Goal: Task Accomplishment & Management: Manage account settings

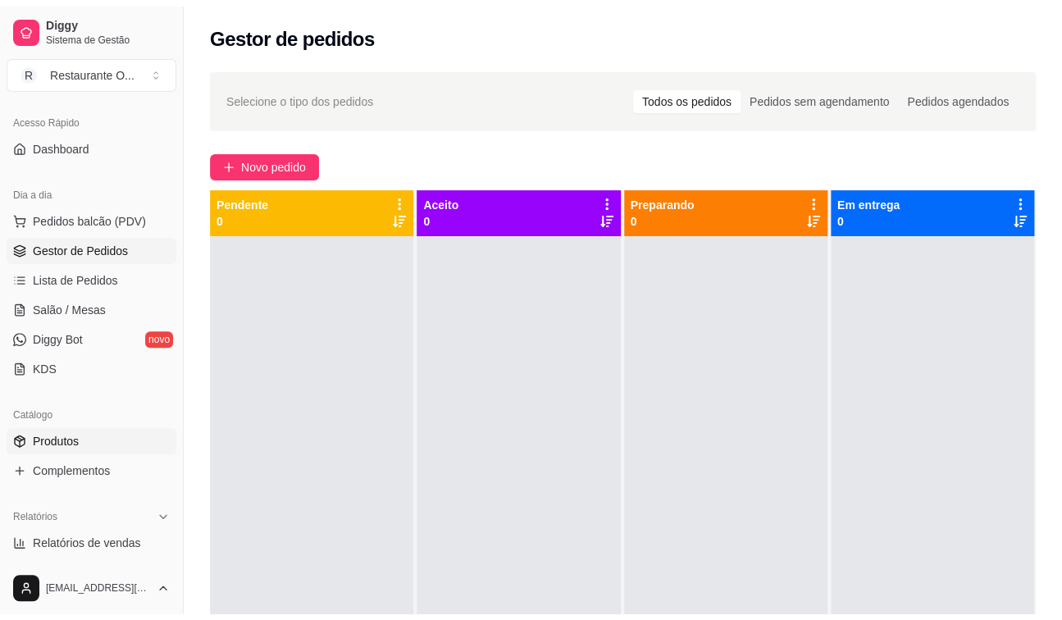
scroll to position [246, 0]
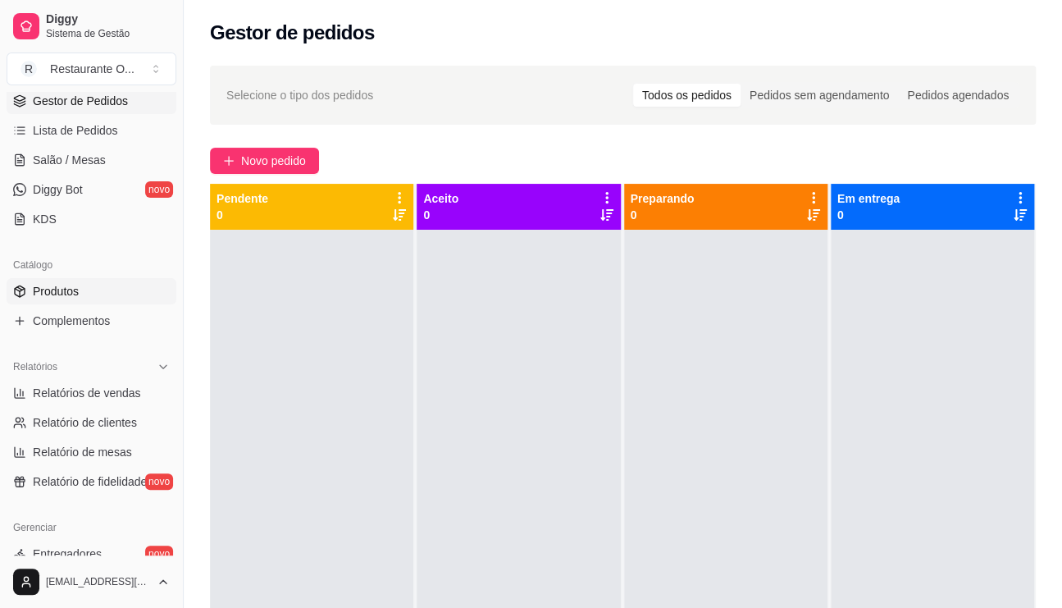
click at [77, 292] on span "Produtos" at bounding box center [56, 291] width 46 height 16
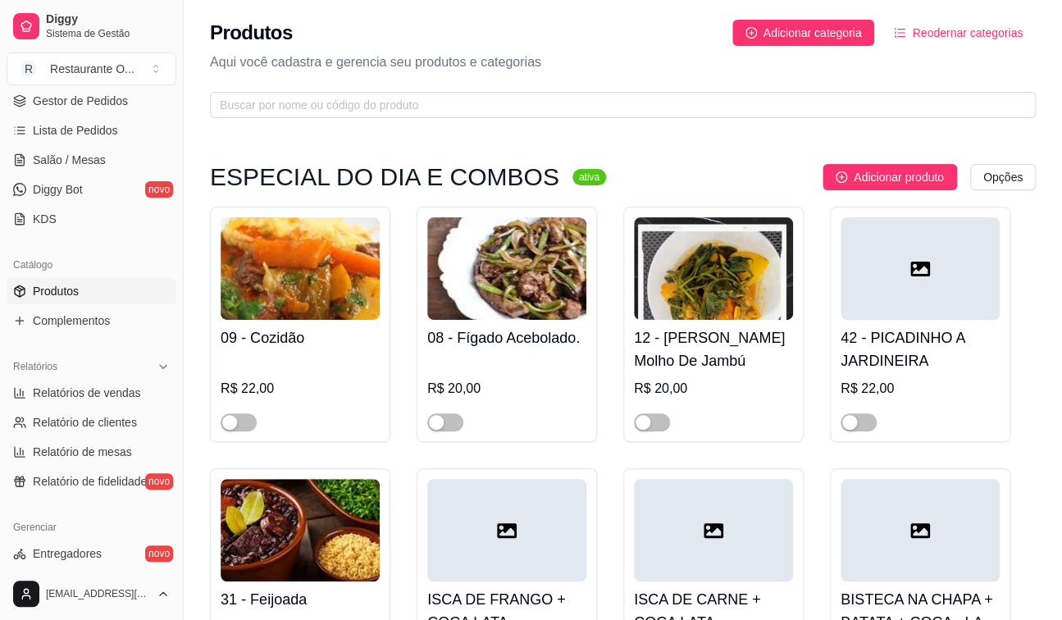
click at [904, 30] on icon "ordered-list" at bounding box center [899, 32] width 11 height 11
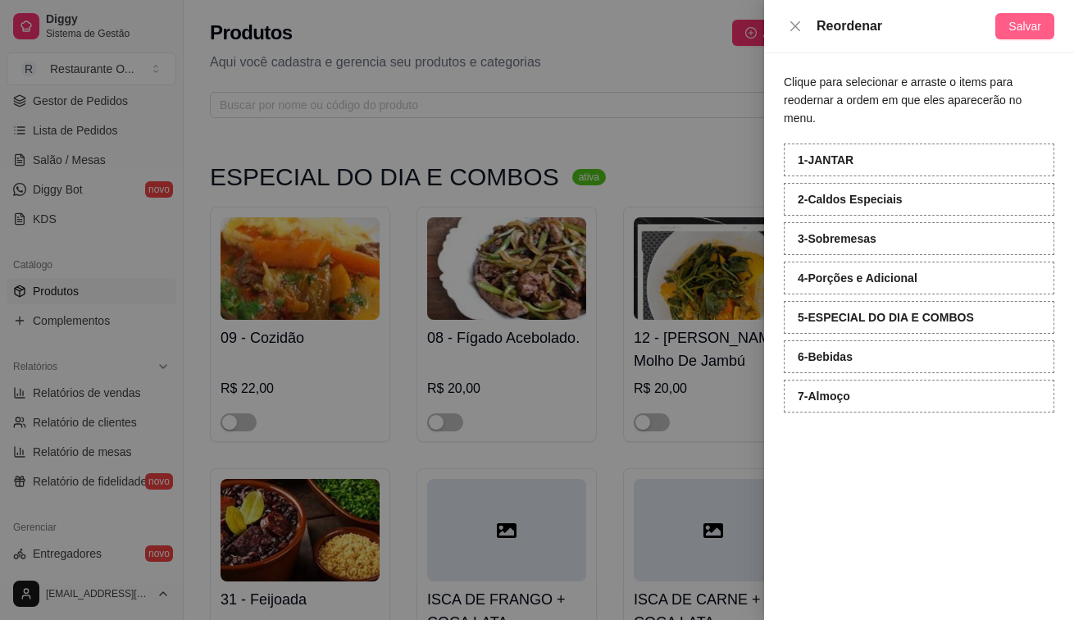
click at [1017, 29] on span "Salvar" at bounding box center [1025, 26] width 33 height 18
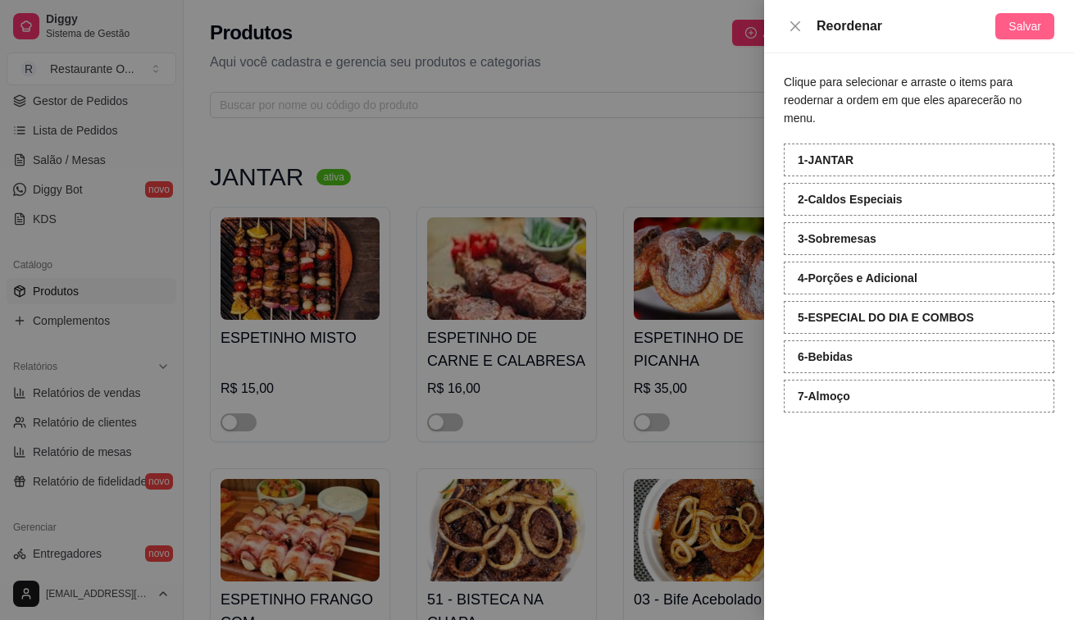
click at [1017, 29] on span "Salvar" at bounding box center [1025, 26] width 33 height 18
click at [1028, 25] on span "Salvar" at bounding box center [1025, 26] width 33 height 18
click at [789, 22] on icon "close" at bounding box center [795, 26] width 13 height 13
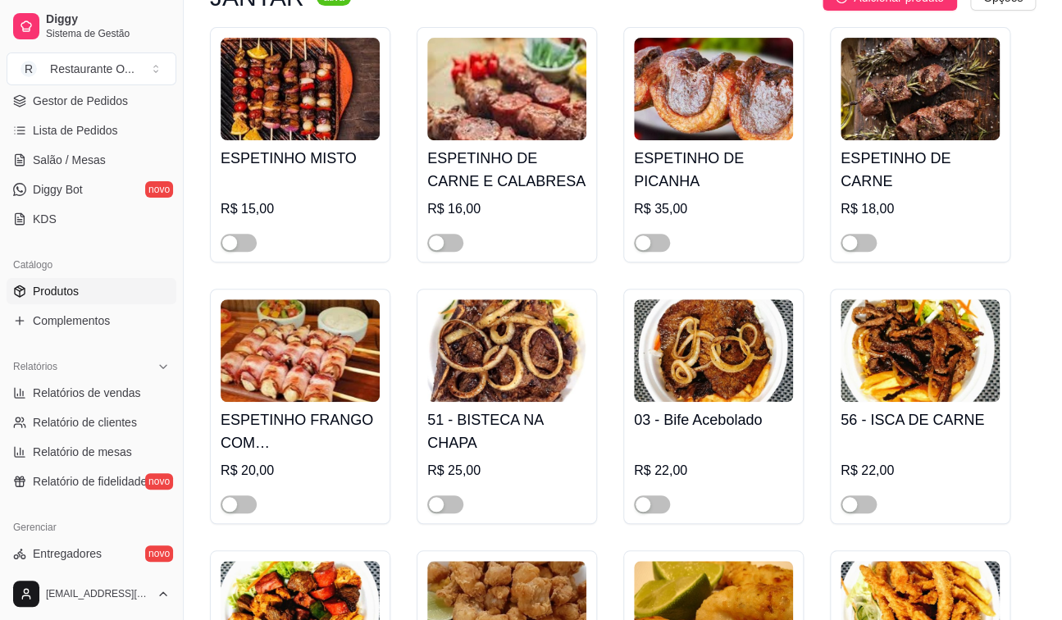
scroll to position [82, 0]
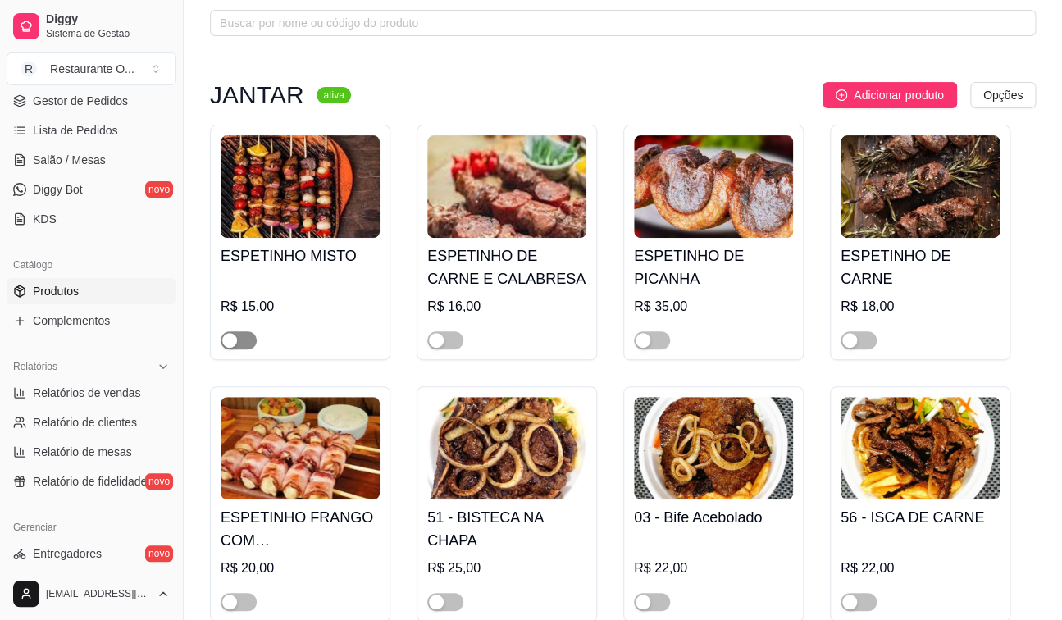
click at [240, 336] on span "button" at bounding box center [239, 340] width 36 height 18
click at [458, 339] on span "button" at bounding box center [445, 340] width 36 height 18
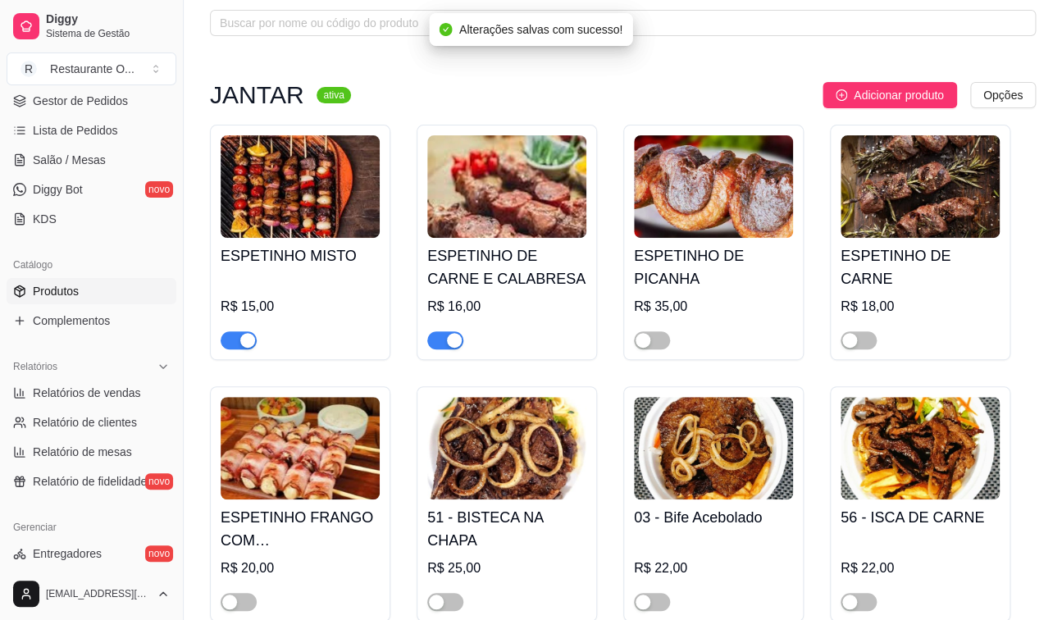
drag, startPoint x: 655, startPoint y: 344, endPoint x: 863, endPoint y: 315, distance: 210.2
click at [656, 344] on span "button" at bounding box center [652, 340] width 36 height 18
click at [861, 344] on span "button" at bounding box center [858, 340] width 36 height 18
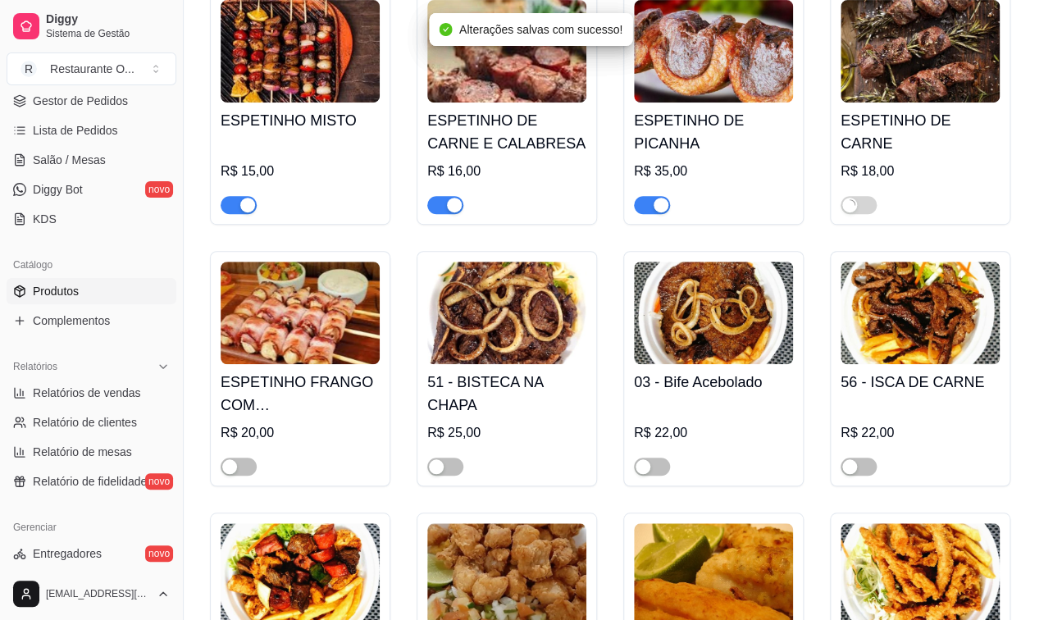
scroll to position [328, 0]
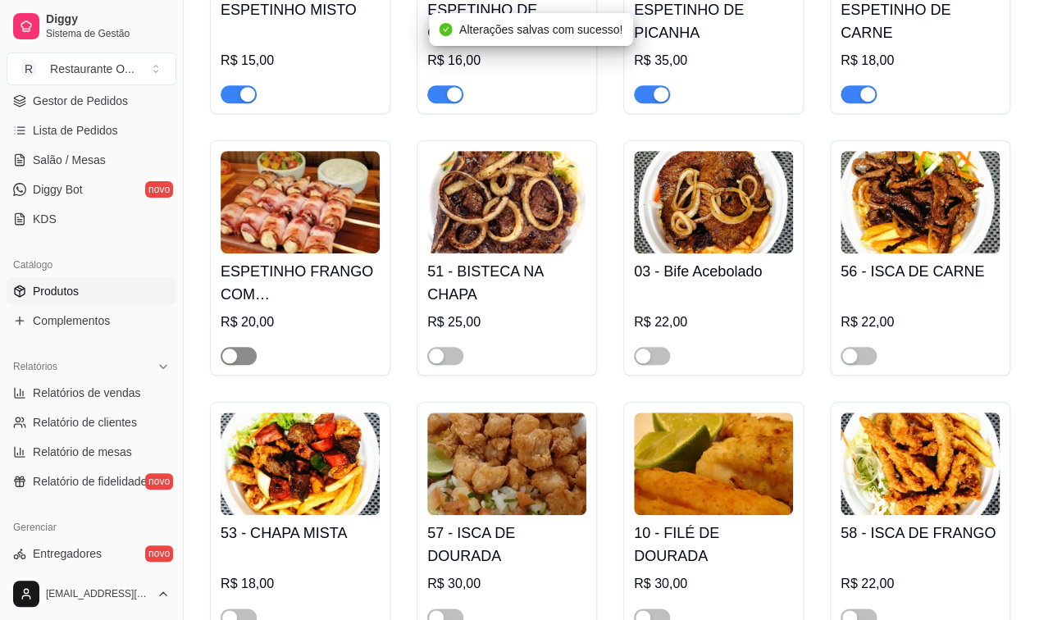
click at [235, 355] on div "button" at bounding box center [229, 355] width 15 height 15
click at [453, 356] on span "button" at bounding box center [445, 356] width 36 height 18
click at [658, 355] on span "button" at bounding box center [652, 356] width 36 height 18
click at [858, 357] on span "button" at bounding box center [858, 356] width 36 height 18
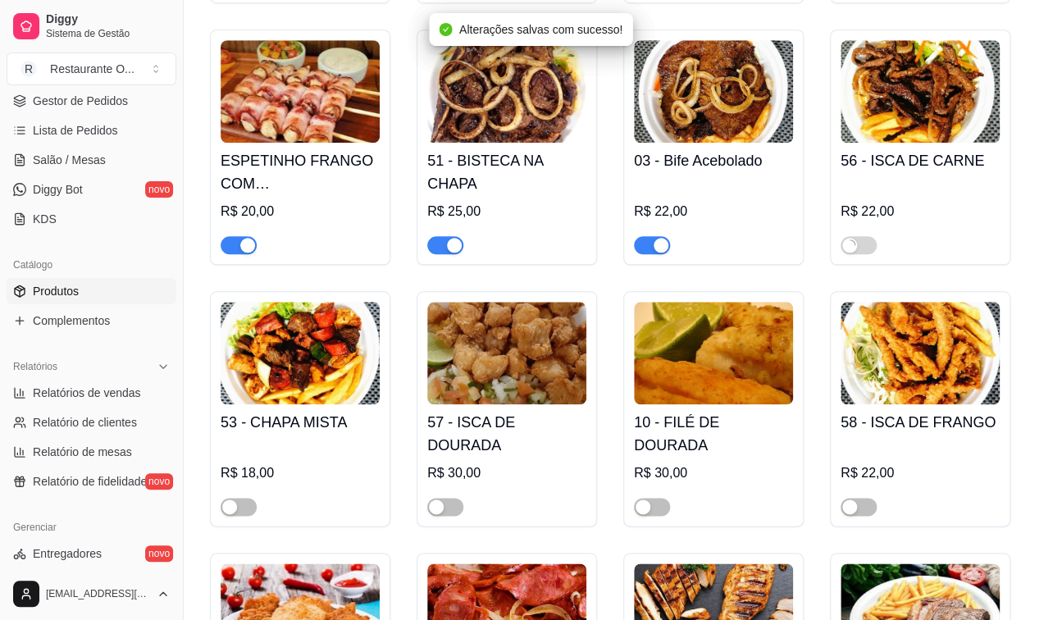
scroll to position [574, 0]
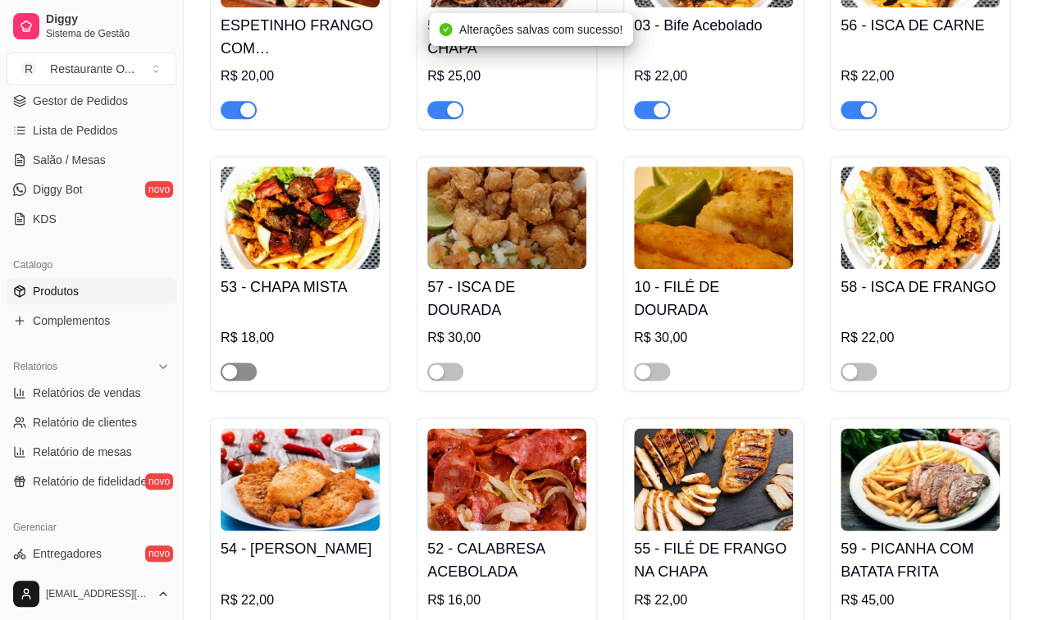
click at [240, 374] on span "button" at bounding box center [239, 371] width 36 height 18
click at [447, 380] on span "button" at bounding box center [445, 371] width 36 height 18
drag, startPoint x: 659, startPoint y: 372, endPoint x: 876, endPoint y: 362, distance: 216.7
click at [662, 372] on span "button" at bounding box center [652, 371] width 36 height 18
click at [863, 380] on span "button" at bounding box center [858, 371] width 36 height 18
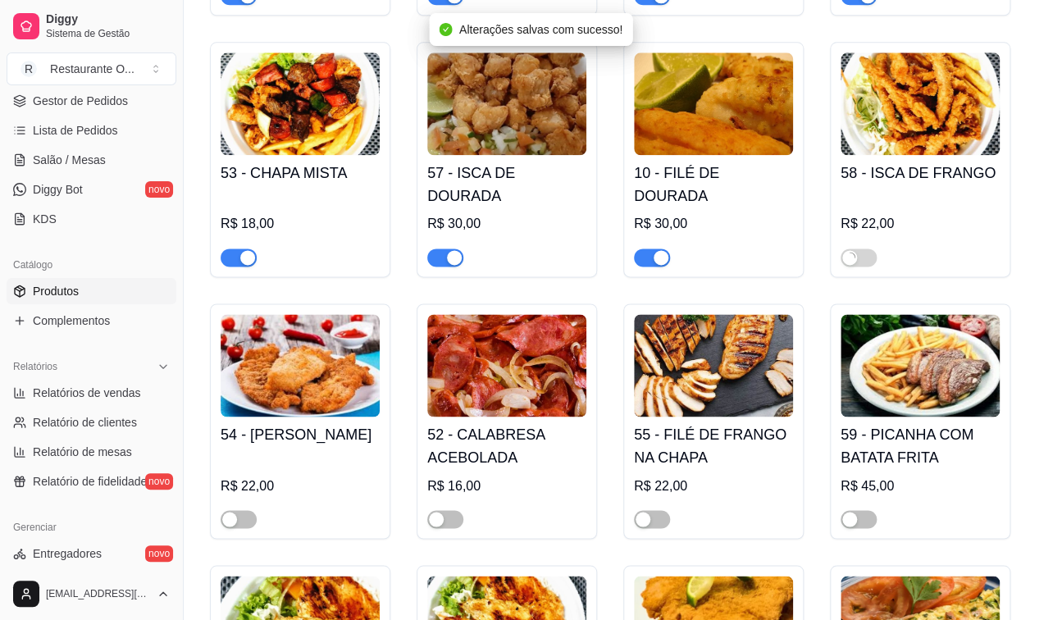
scroll to position [902, 0]
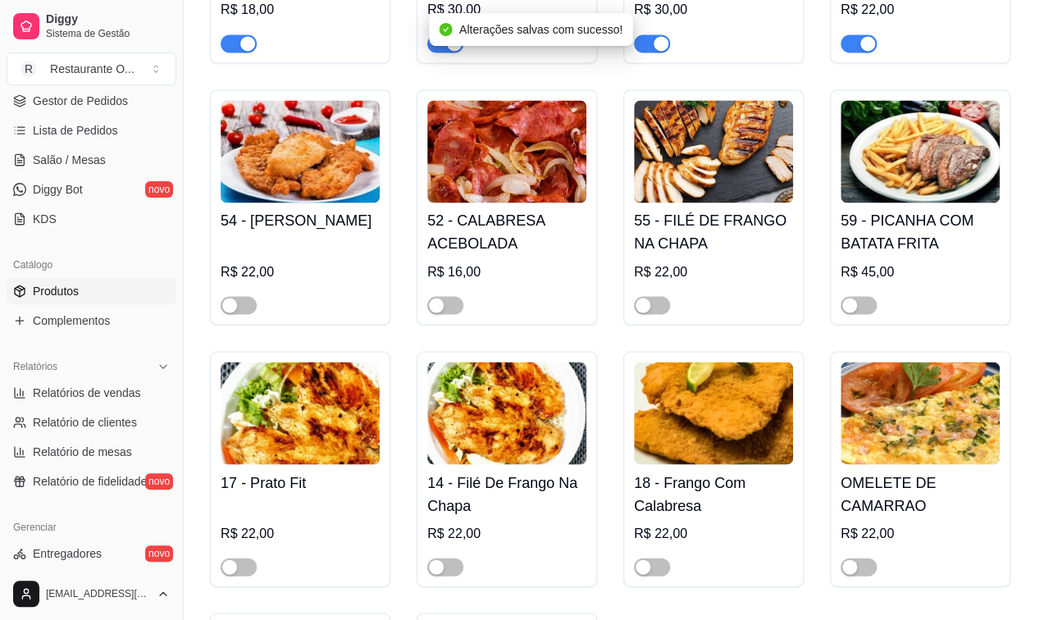
drag, startPoint x: 235, startPoint y: 306, endPoint x: 409, endPoint y: 309, distance: 173.9
click at [236, 306] on div "button" at bounding box center [229, 305] width 15 height 15
click at [455, 314] on span "button" at bounding box center [445, 305] width 36 height 18
click at [648, 306] on div "button" at bounding box center [642, 305] width 15 height 15
click at [858, 314] on span "button" at bounding box center [858, 305] width 36 height 18
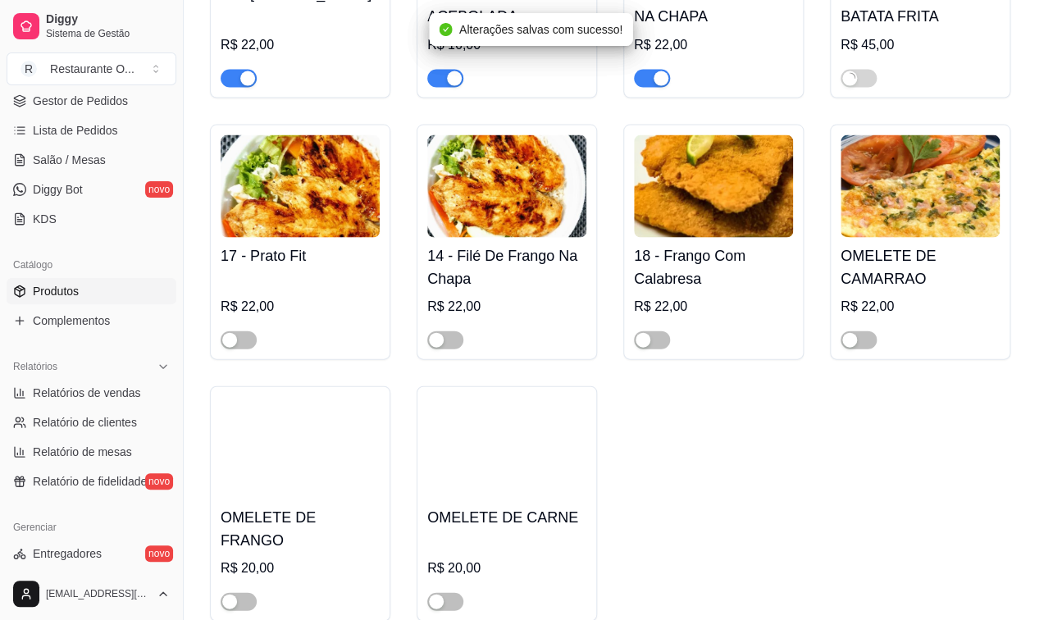
scroll to position [1148, 0]
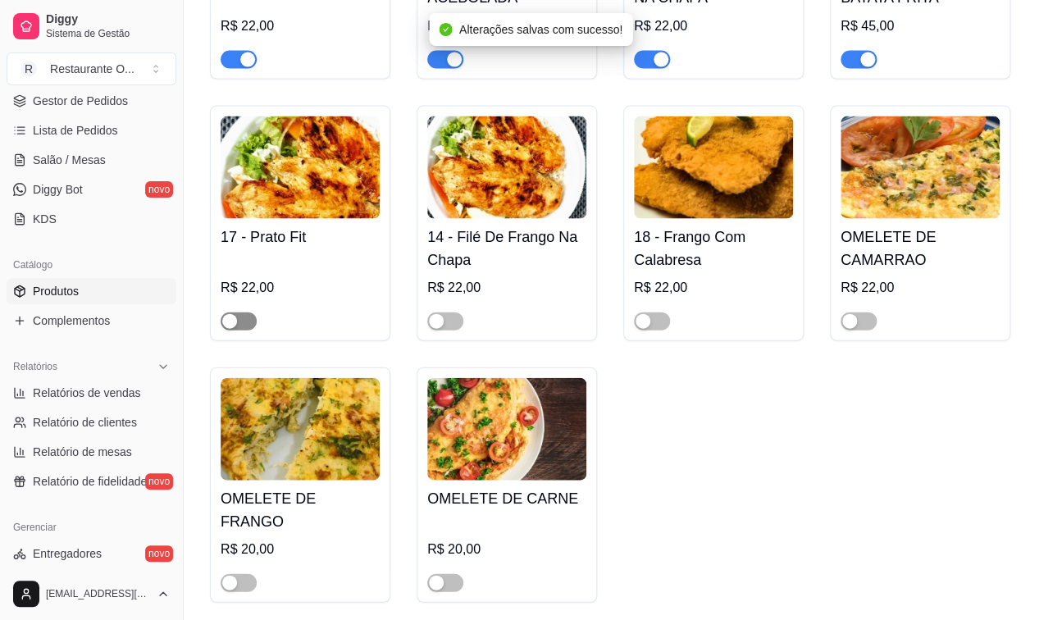
click at [243, 315] on span "button" at bounding box center [239, 321] width 36 height 18
click at [453, 317] on span "button" at bounding box center [445, 321] width 36 height 18
click at [664, 318] on span "button" at bounding box center [652, 321] width 36 height 18
click at [865, 315] on span "button" at bounding box center [858, 321] width 36 height 18
click at [240, 573] on span "button" at bounding box center [239, 582] width 36 height 18
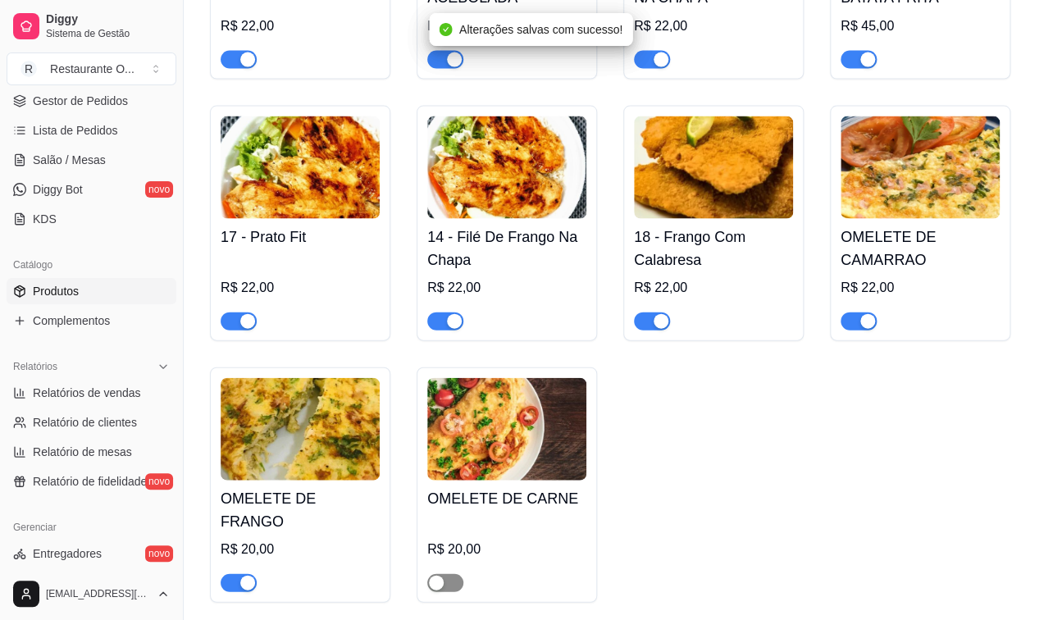
click at [444, 573] on button "button" at bounding box center [445, 582] width 36 height 18
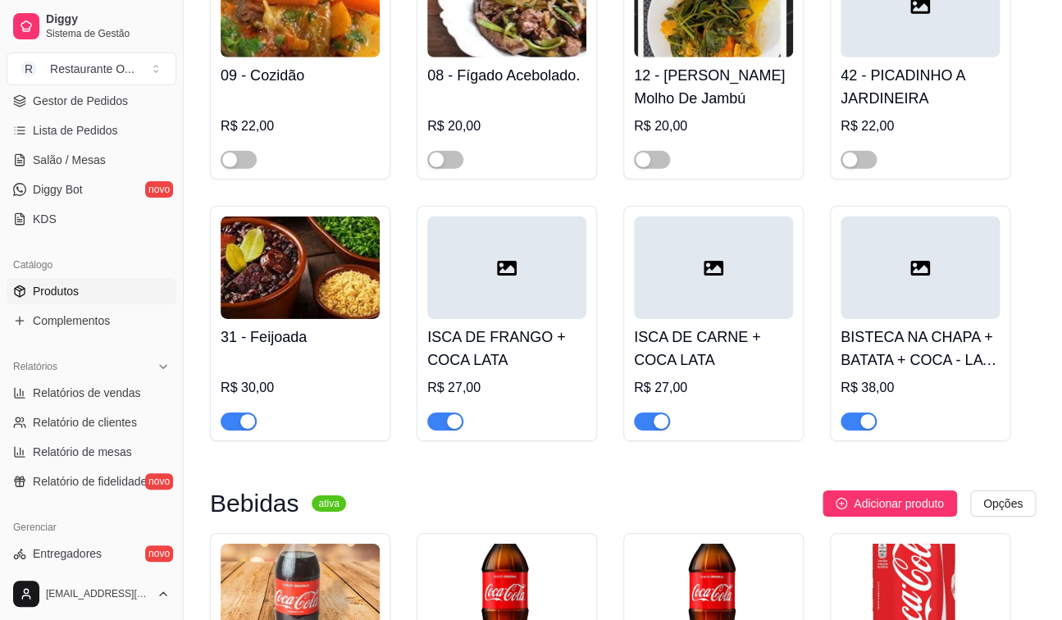
scroll to position [4100, 0]
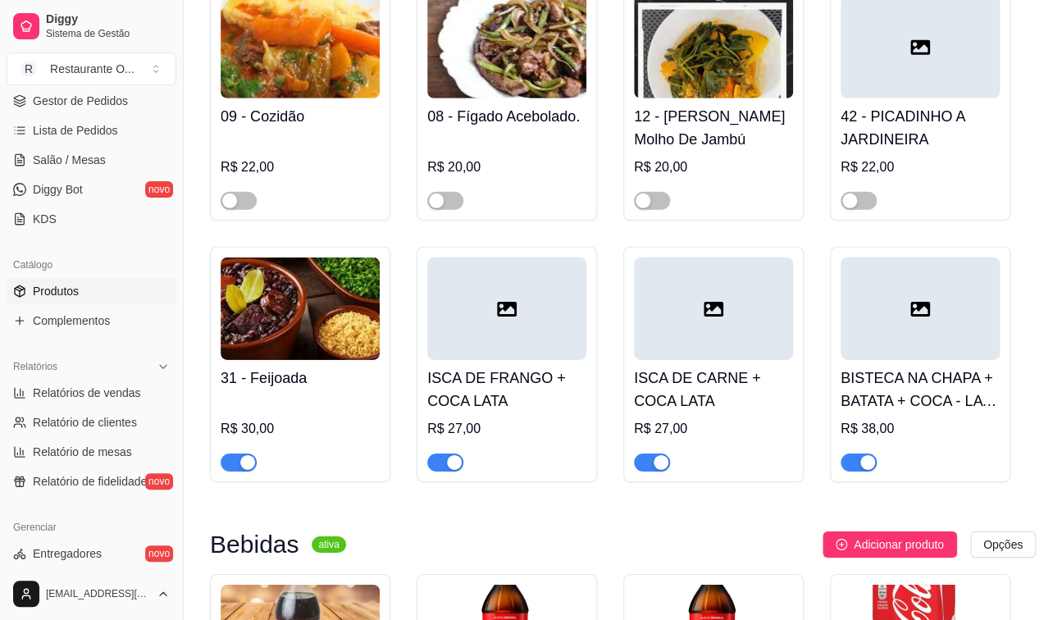
click at [224, 453] on span "button" at bounding box center [239, 462] width 36 height 18
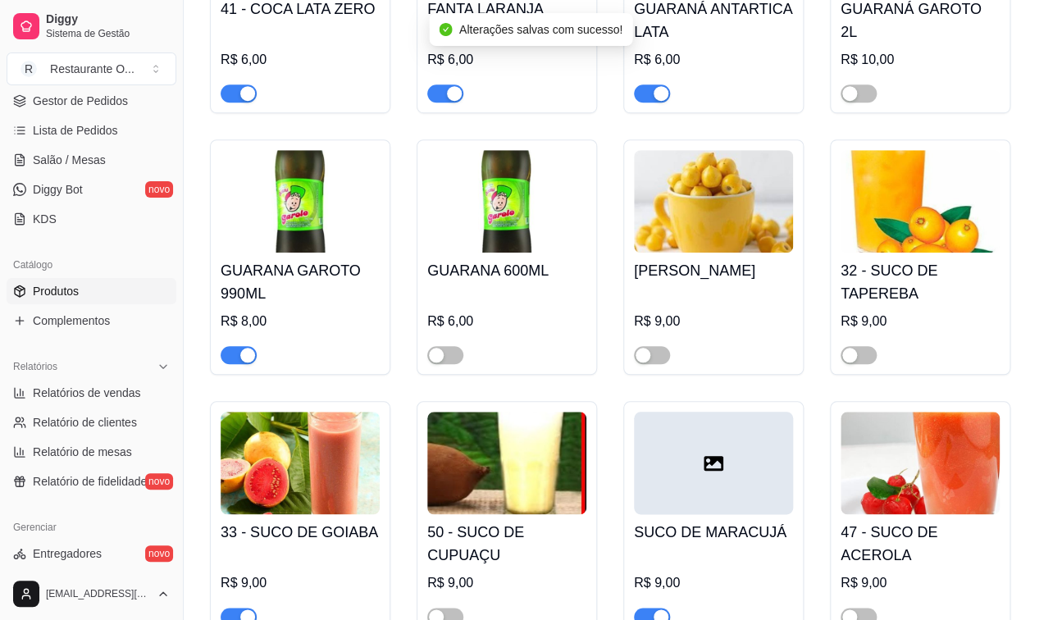
scroll to position [5166, 0]
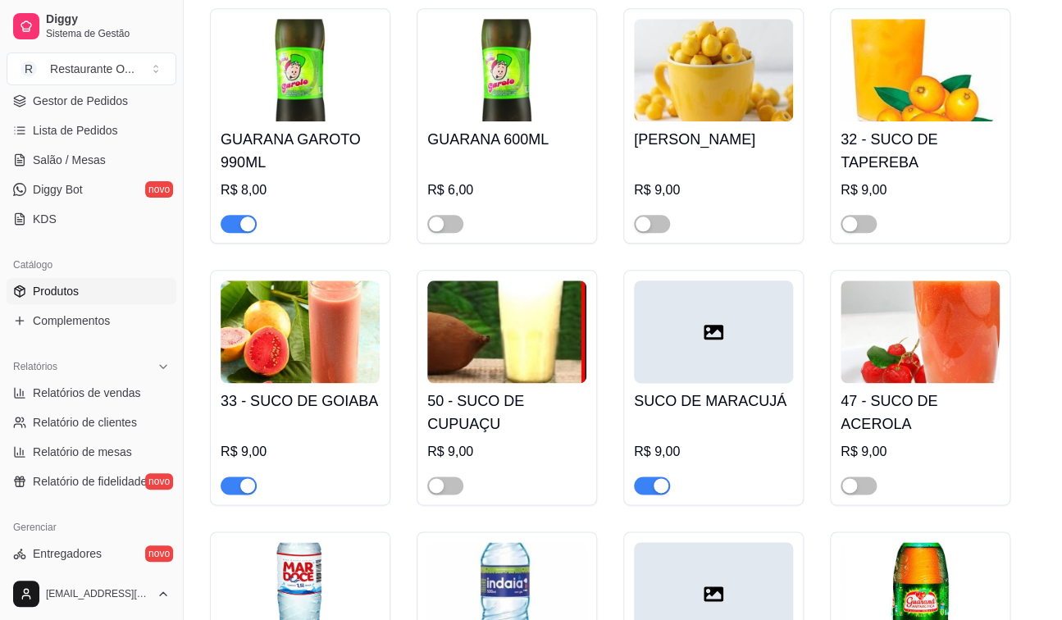
click at [236, 217] on span "button" at bounding box center [239, 224] width 36 height 18
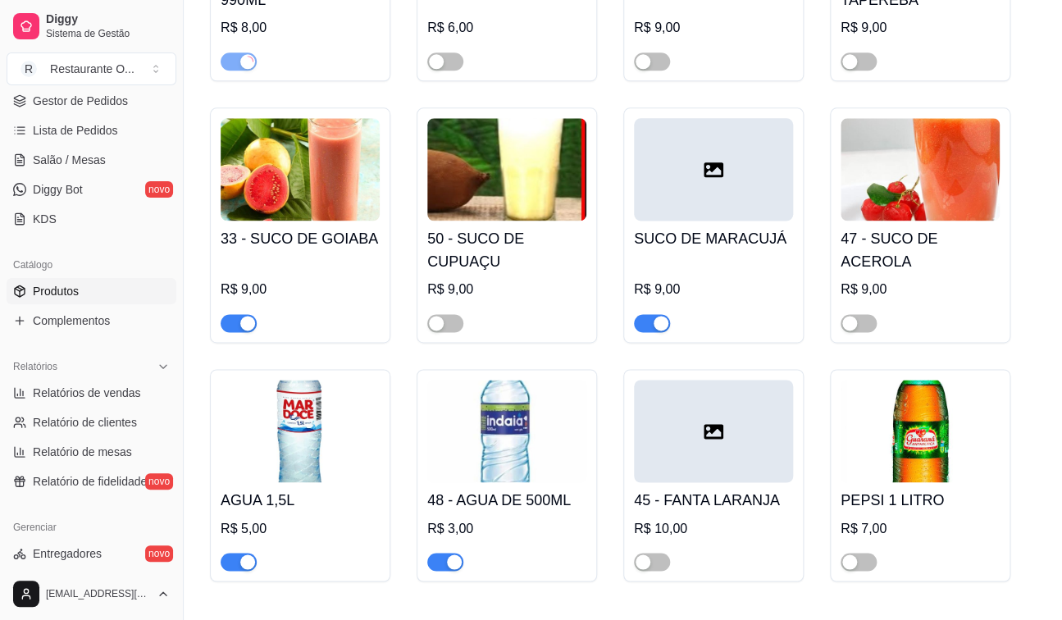
scroll to position [5330, 0]
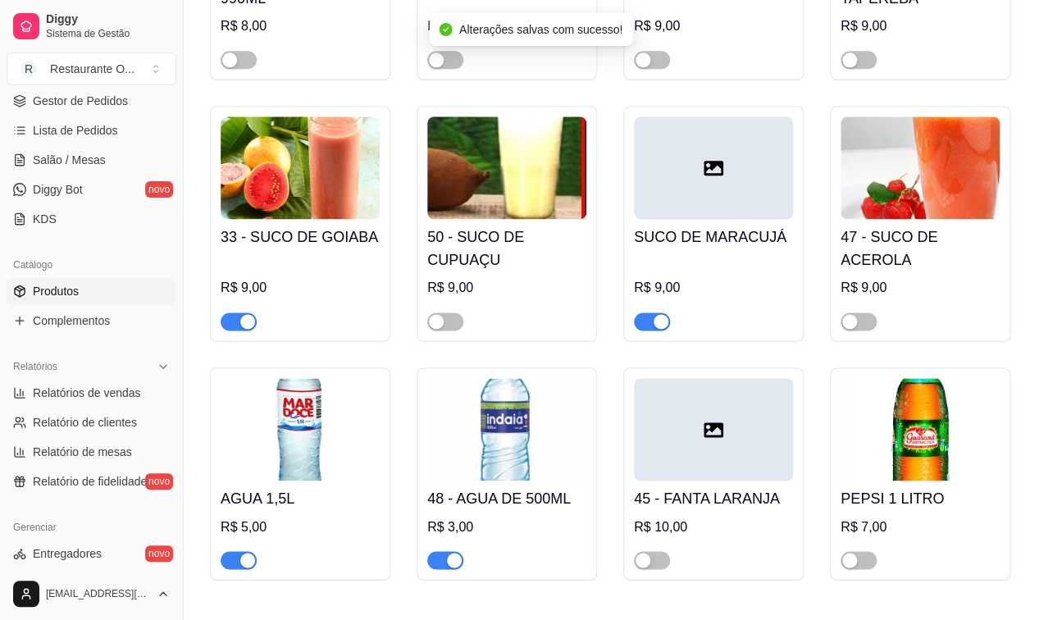
click at [447, 324] on div "50 - SUCO DE CUPUAÇU R$ 9,00" at bounding box center [507, 223] width 180 height 235
click at [444, 312] on span "button" at bounding box center [445, 321] width 36 height 18
click at [870, 319] on span "button" at bounding box center [858, 321] width 36 height 18
